Goal: Transaction & Acquisition: Purchase product/service

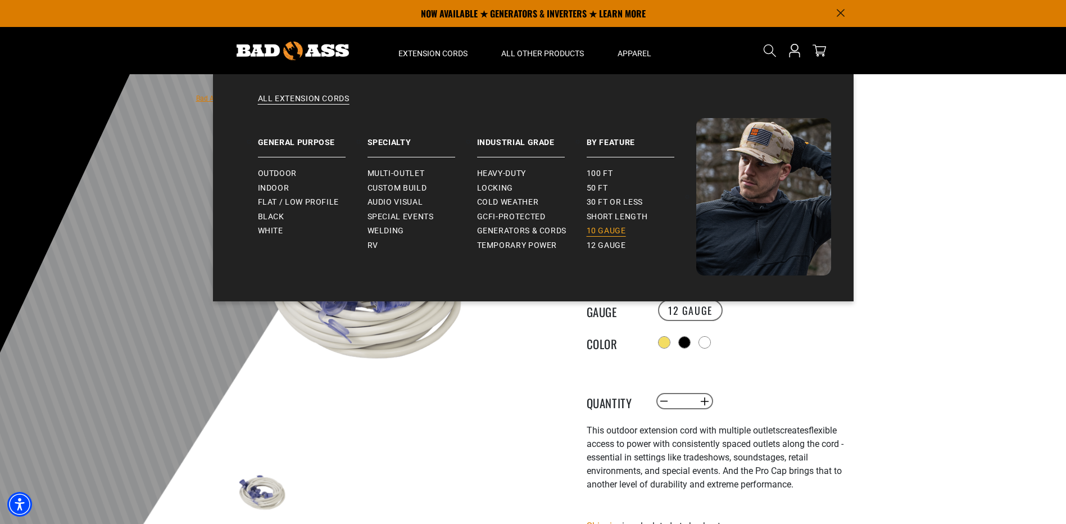
click at [593, 229] on span "10 gauge" at bounding box center [606, 231] width 39 height 10
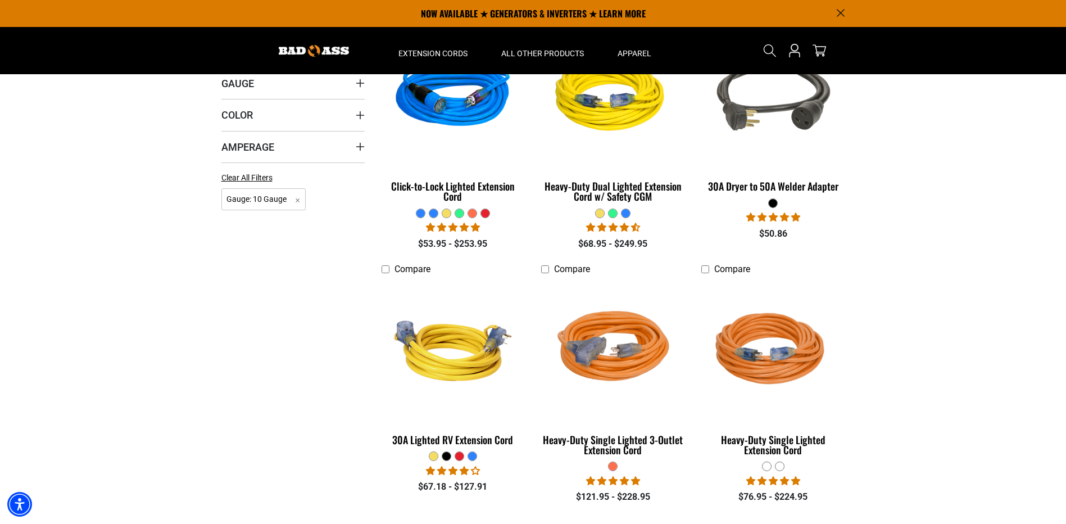
scroll to position [225, 0]
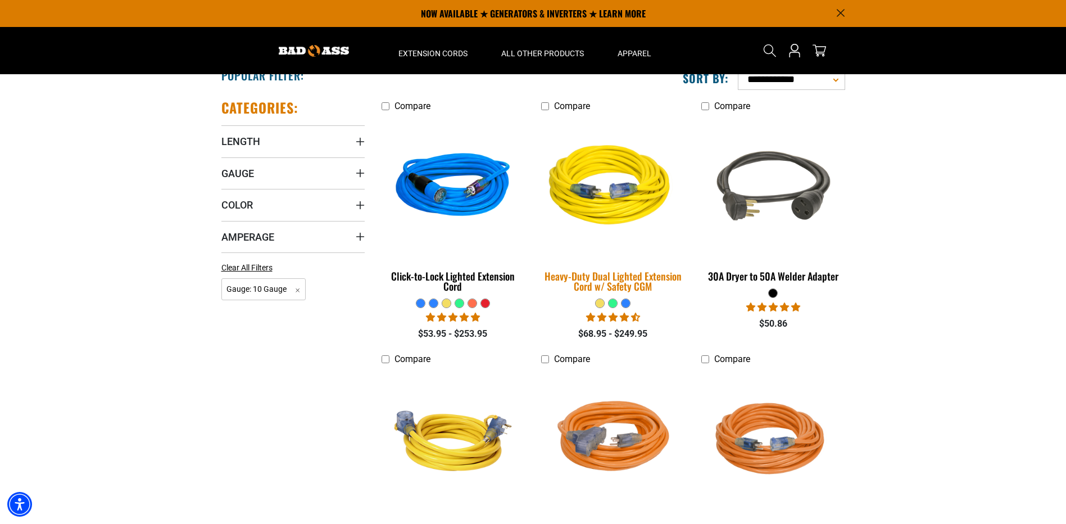
click at [634, 280] on div "Heavy-Duty Dual Lighted Extension Cord w/ Safety CGM" at bounding box center [612, 281] width 143 height 20
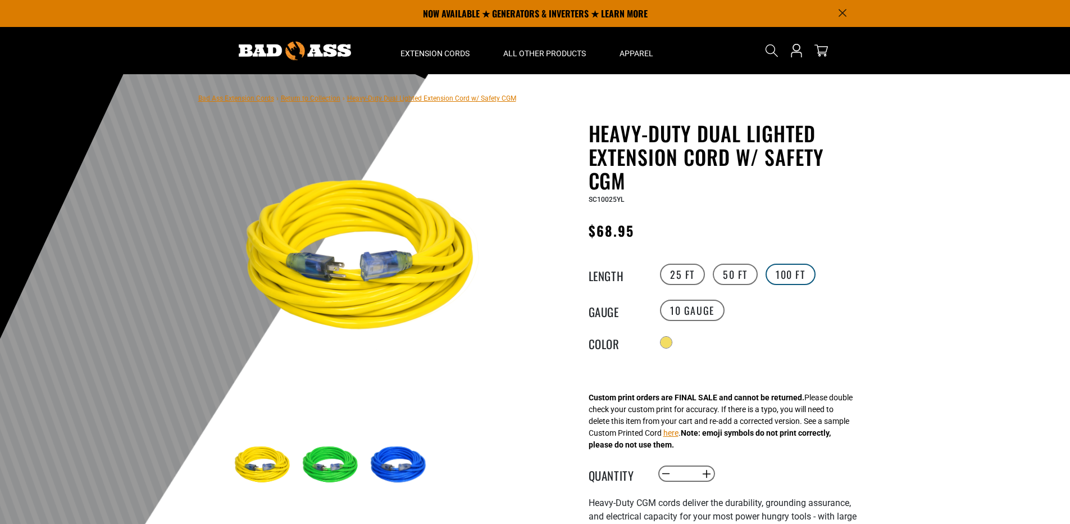
click at [789, 272] on label "100 FT" at bounding box center [791, 273] width 50 height 21
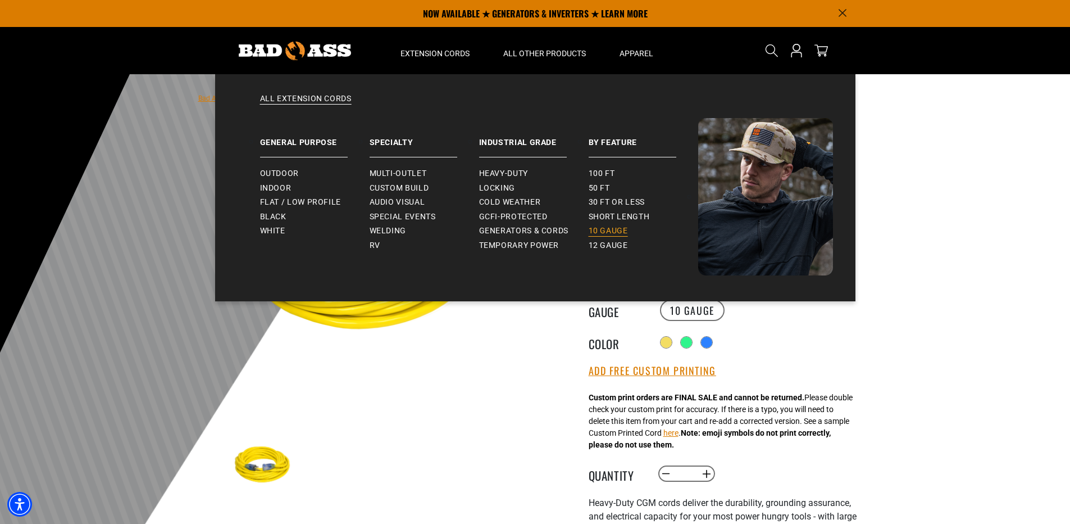
click at [624, 231] on span "10 gauge" at bounding box center [608, 231] width 39 height 10
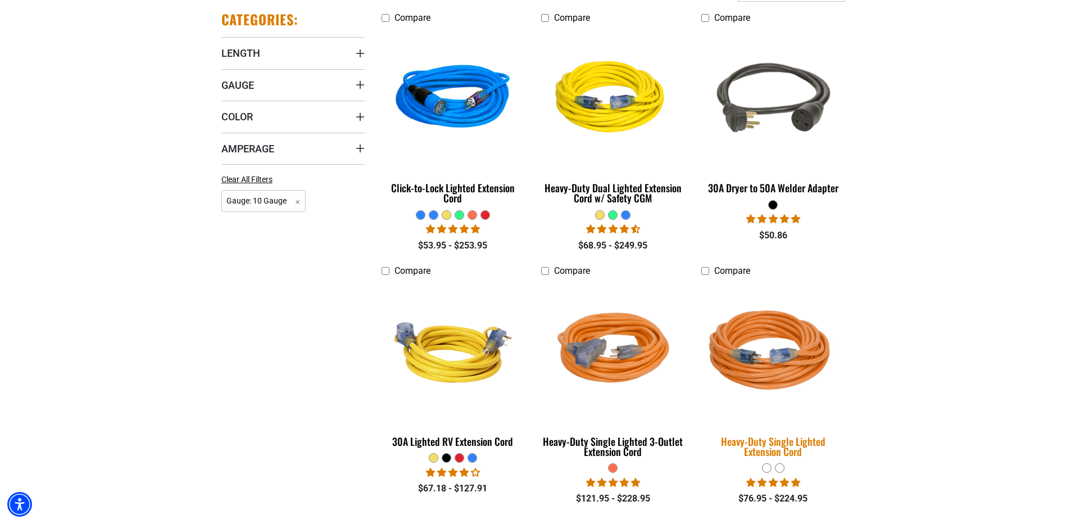
scroll to position [337, 0]
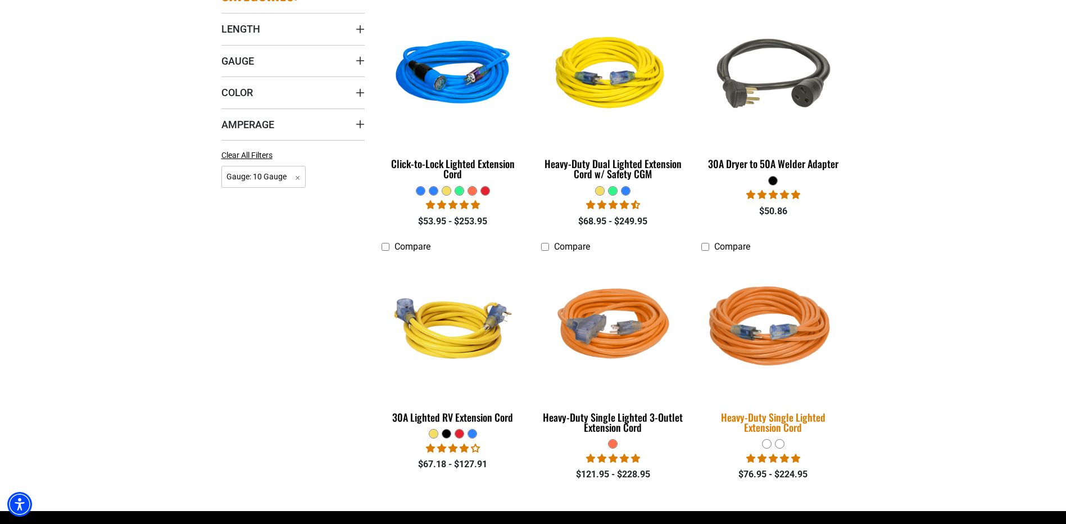
click at [765, 343] on img at bounding box center [772, 328] width 157 height 144
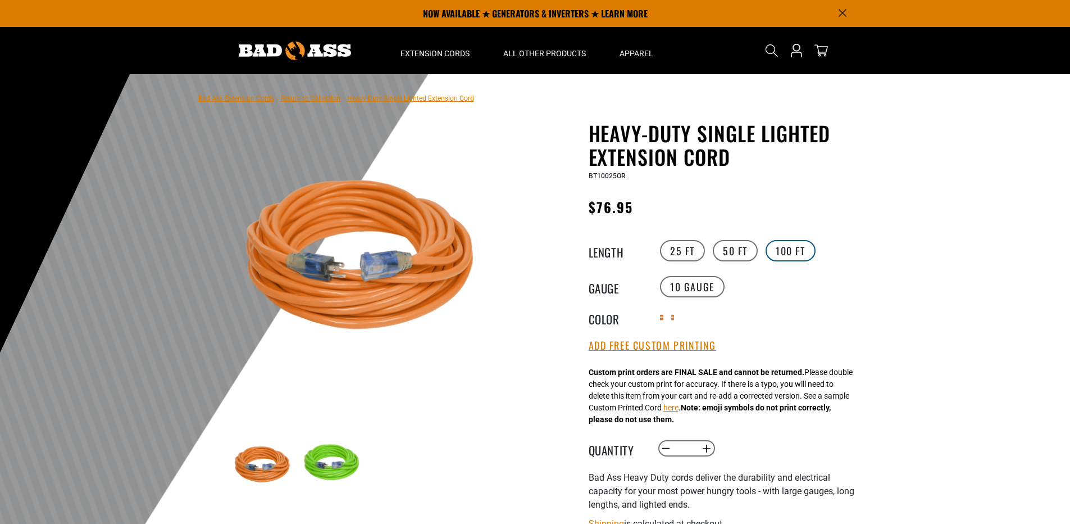
click at [794, 244] on label "100 FT" at bounding box center [791, 250] width 50 height 21
